Goal: Task Accomplishment & Management: Manage account settings

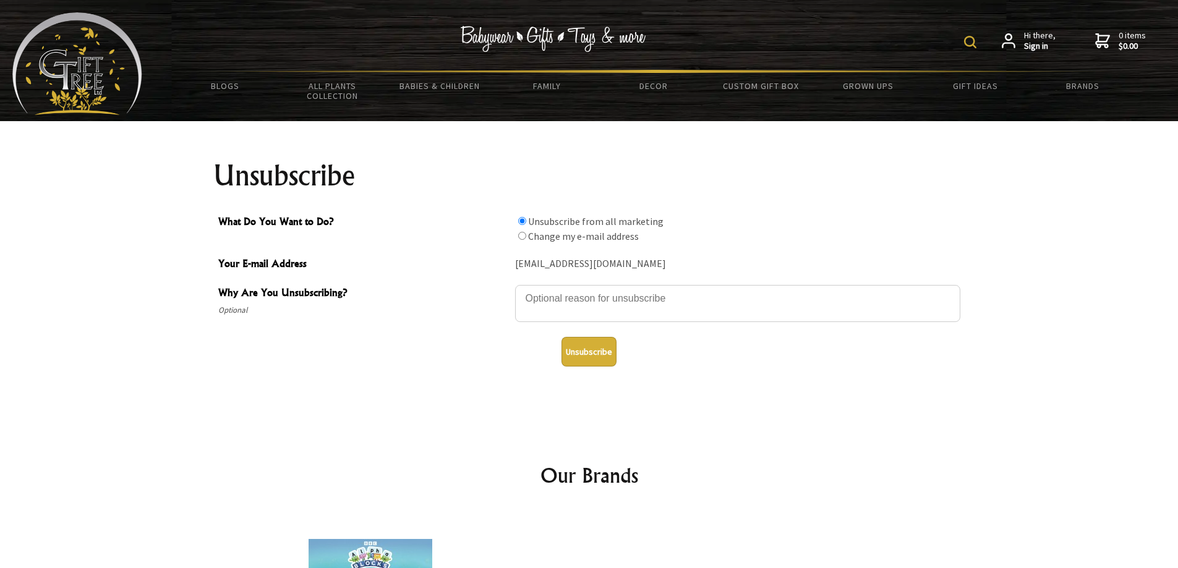
click at [594, 355] on button "Unsubscribe" at bounding box center [588, 352] width 55 height 30
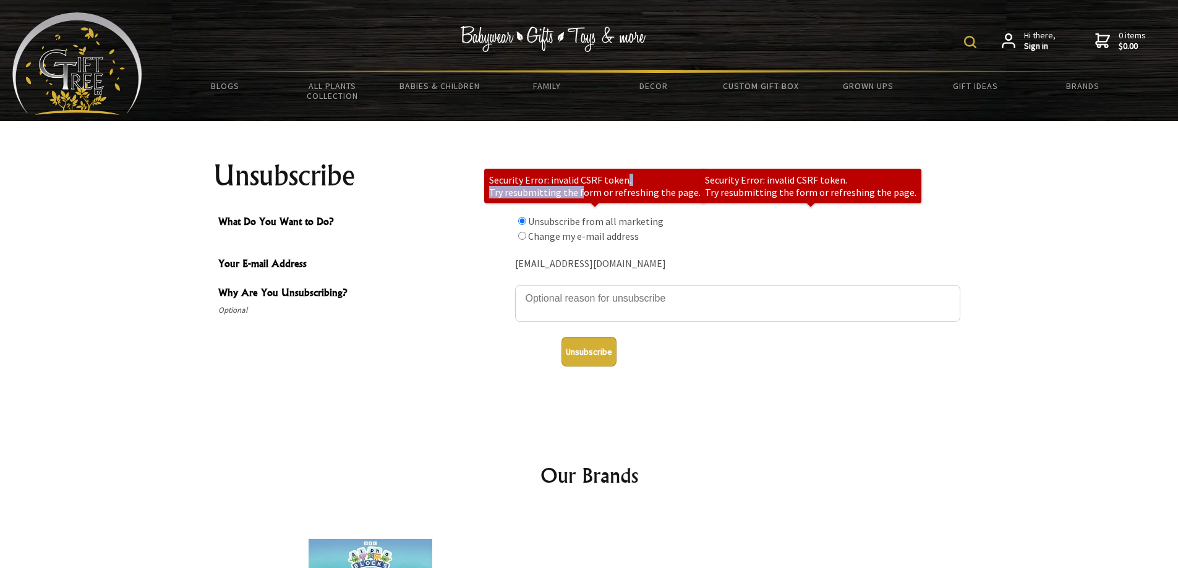
drag, startPoint x: 626, startPoint y: 179, endPoint x: 579, endPoint y: 198, distance: 50.5
click at [579, 198] on div "Security Error: invalid CSRF token. Try resubmitting the form or refreshing the…" at bounding box center [594, 186] width 211 height 25
click at [529, 181] on div "Security Error: invalid CSRF token. Try resubmitting the form or refreshing the…" at bounding box center [594, 186] width 211 height 25
drag, startPoint x: 490, startPoint y: 181, endPoint x: 689, endPoint y: 196, distance: 199.7
click at [689, 196] on div "Security Error: invalid CSRF token. Try resubmitting the form or refreshing the…" at bounding box center [594, 186] width 211 height 25
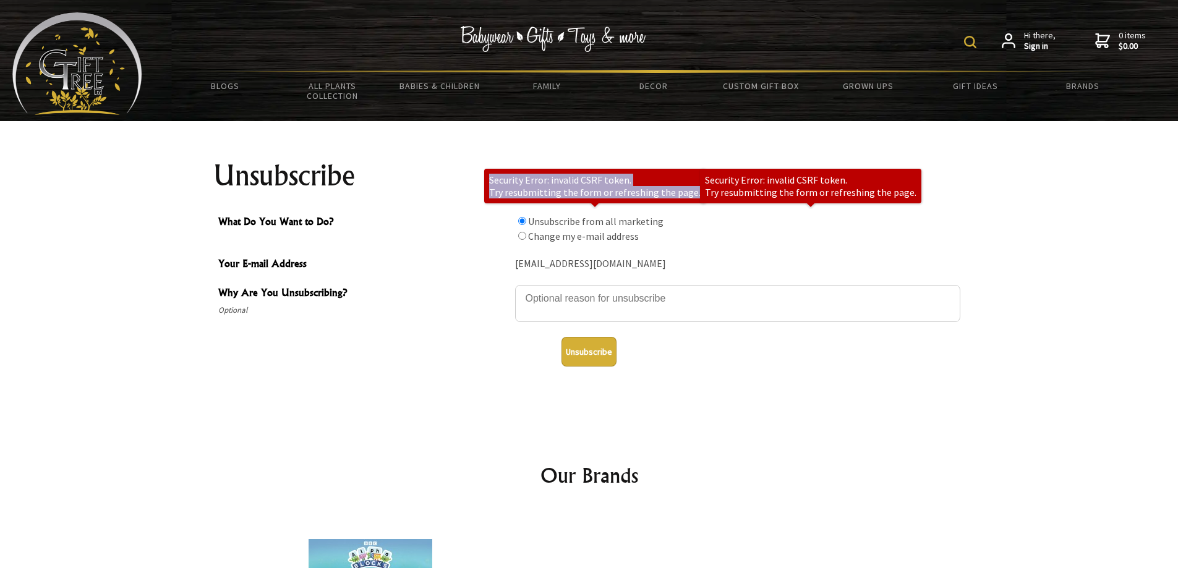
copy div "Security Error: invalid CSRF token. Try resubmitting the form or refreshing the…"
click at [735, 241] on div "Unsubscribe from all marketing Change my e-mail address" at bounding box center [737, 229] width 445 height 30
click at [588, 233] on label "Change my e-mail address" at bounding box center [583, 236] width 111 height 12
click at [526, 233] on input "What Do You Want to Do?" at bounding box center [522, 236] width 8 height 8
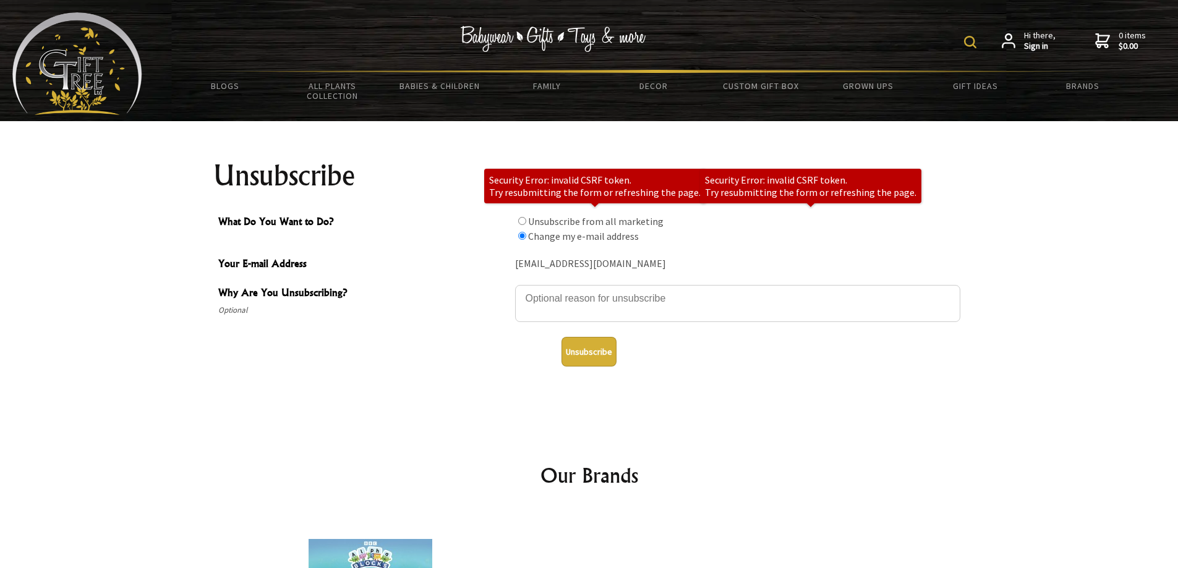
radio input "true"
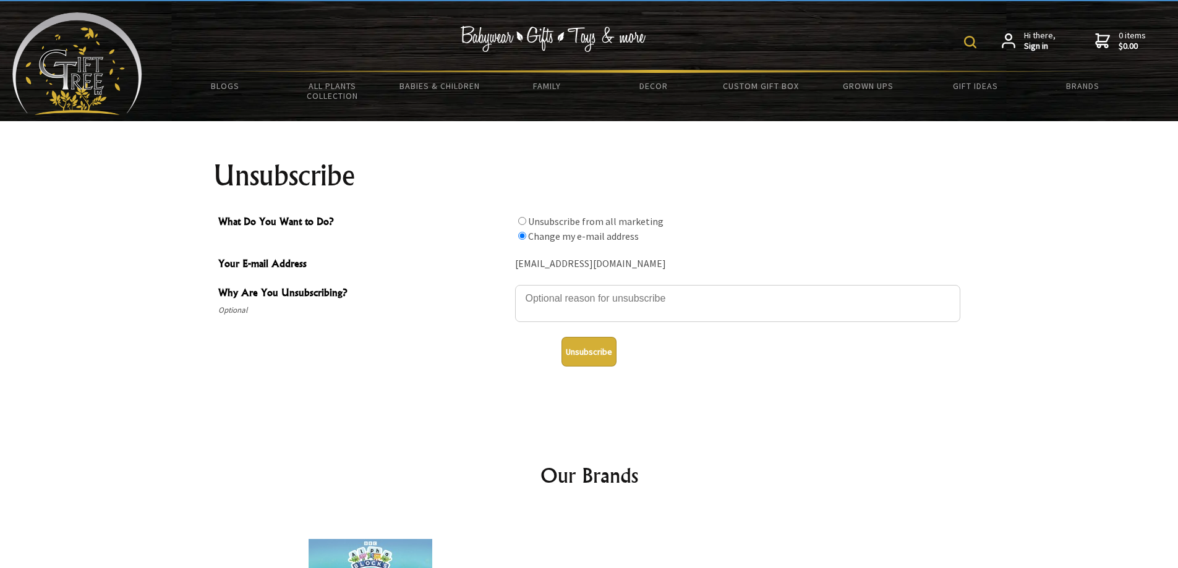
click at [592, 360] on button "Unsubscribe" at bounding box center [588, 352] width 55 height 30
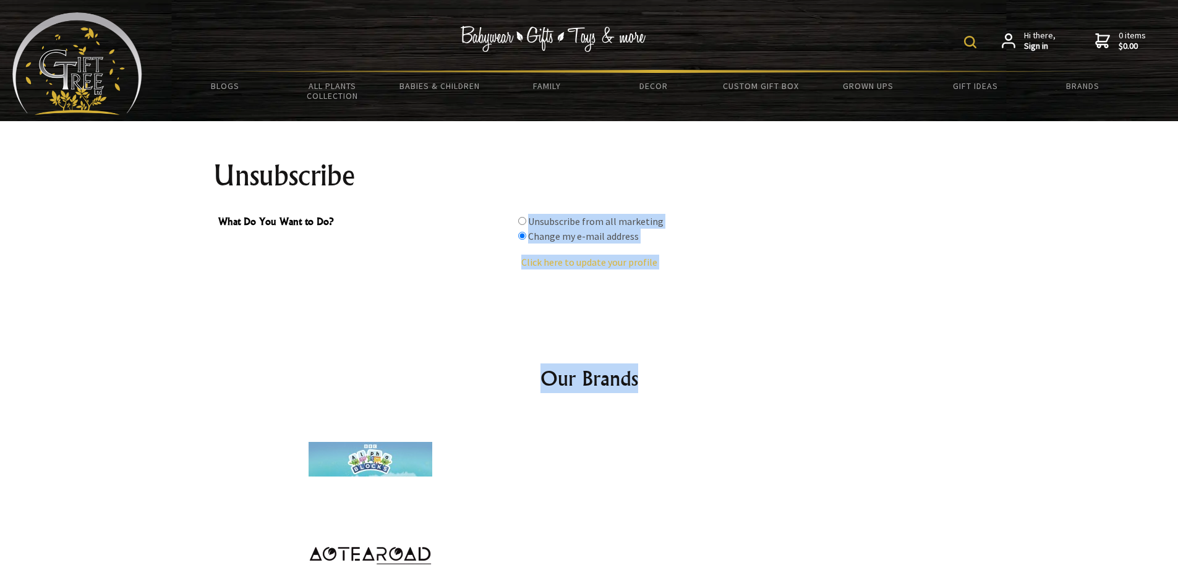
drag, startPoint x: 498, startPoint y: 202, endPoint x: 670, endPoint y: 385, distance: 251.9
copy body "Unsubscribe from all marketing Change my e-mail address Click here to update yo…"
